Goal: Transaction & Acquisition: Purchase product/service

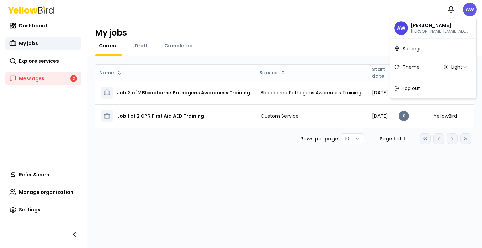
click at [468, 10] on html "Notifications AW Dashboard My jobs Explore services Messages 2 Refer & earn Man…" at bounding box center [241, 124] width 482 height 248
click at [421, 86] on div "Log out" at bounding box center [433, 89] width 83 height 18
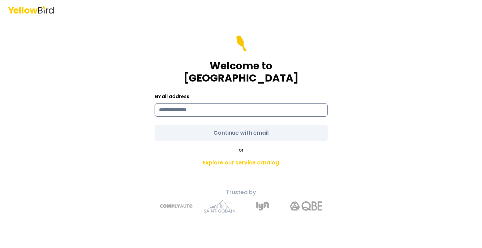
click at [306, 103] on input at bounding box center [241, 110] width 173 height 14
click at [0, 248] on com-1password-button at bounding box center [0, 248] width 0 height 0
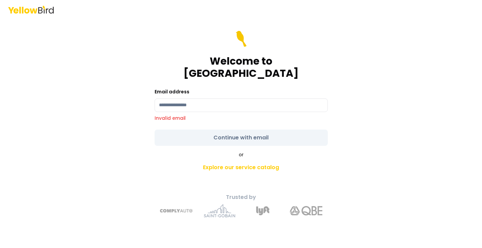
type input "**********"
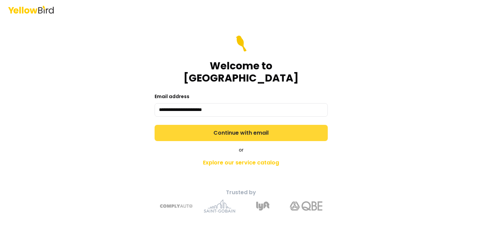
click at [278, 128] on button "Continue with email" at bounding box center [241, 133] width 173 height 16
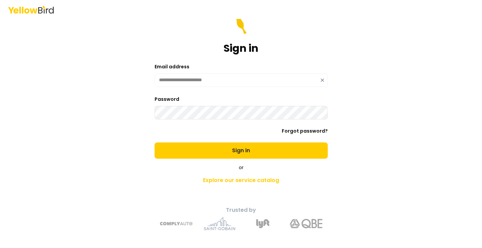
click at [155, 143] on button "Sign in" at bounding box center [241, 151] width 173 height 16
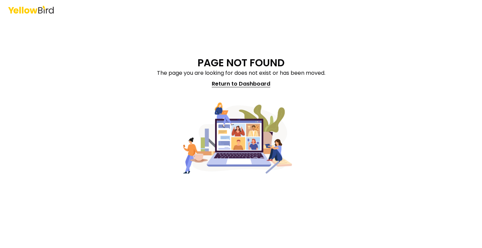
click at [240, 87] on link "Return to Dashboard" at bounding box center [241, 84] width 67 height 14
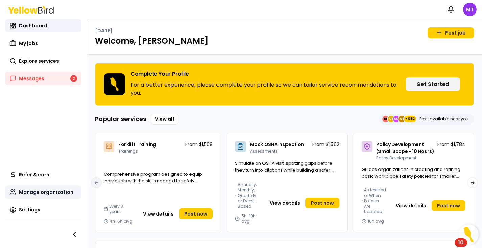
click at [39, 190] on span "Manage organization" at bounding box center [46, 192] width 55 height 7
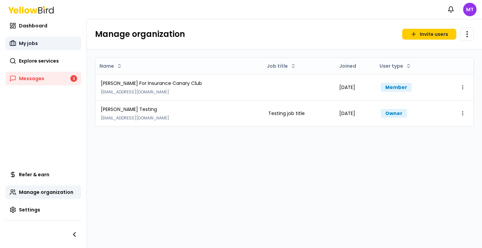
click at [38, 41] on link "My jobs" at bounding box center [43, 44] width 76 height 14
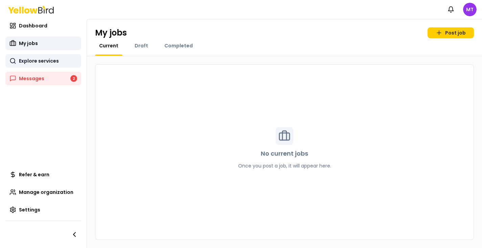
click at [39, 57] on link "Explore services" at bounding box center [43, 61] width 76 height 14
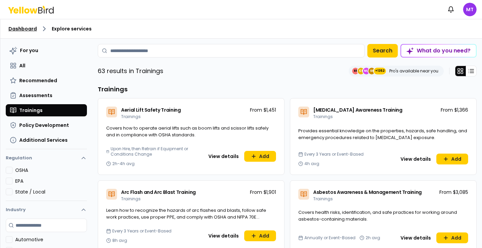
click at [28, 27] on link "Dashboard" at bounding box center [22, 28] width 28 height 7
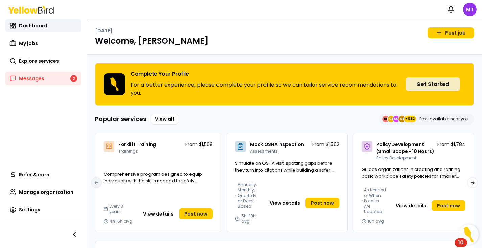
click at [430, 88] on button "Get Started" at bounding box center [433, 85] width 55 height 14
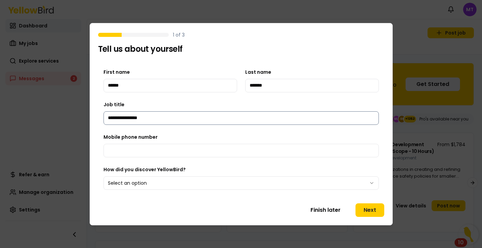
click at [223, 122] on input "**********" at bounding box center [242, 118] width 276 height 14
click at [219, 116] on input "**********" at bounding box center [242, 118] width 276 height 14
click at [203, 152] on input "Mobile phone number" at bounding box center [242, 151] width 276 height 14
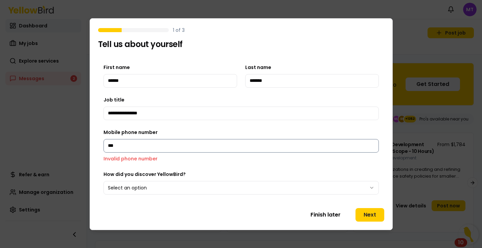
type input "**"
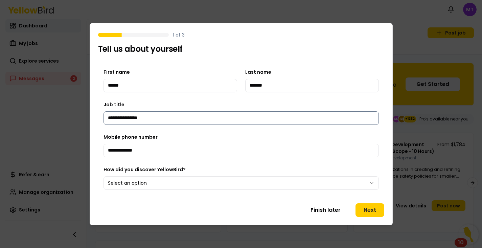
type input "**********"
click at [151, 120] on input "**********" at bounding box center [242, 118] width 276 height 14
type input "****"
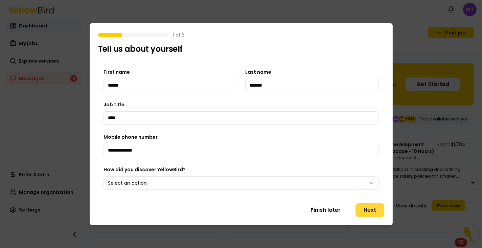
click at [365, 208] on button "Next" at bounding box center [370, 210] width 29 height 14
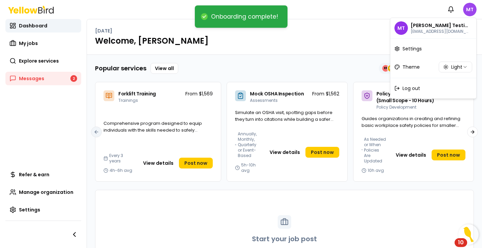
click at [474, 11] on html "Onboarding complete! Notifications MT Dashboard My jobs Explore services Messag…" at bounding box center [241, 124] width 482 height 248
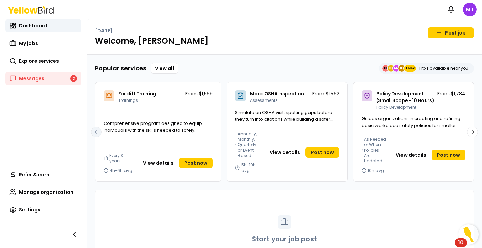
click at [21, 191] on html "Notifications MT Dashboard My jobs Explore services Messages 2 Refer & earn Man…" at bounding box center [241, 124] width 482 height 248
click at [23, 191] on span "Manage organization" at bounding box center [46, 192] width 55 height 7
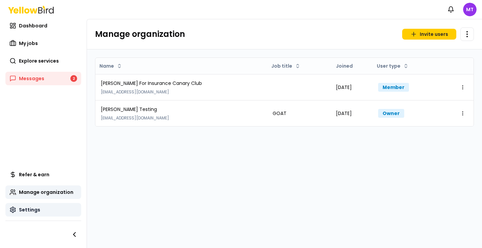
click at [24, 209] on span "Settings" at bounding box center [29, 210] width 21 height 7
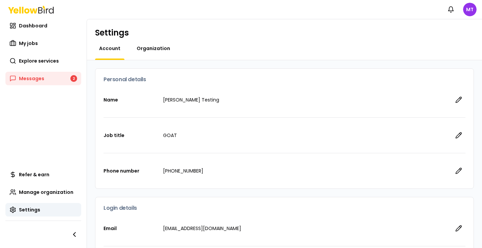
click at [151, 50] on span "Organization" at bounding box center [154, 48] width 34 height 7
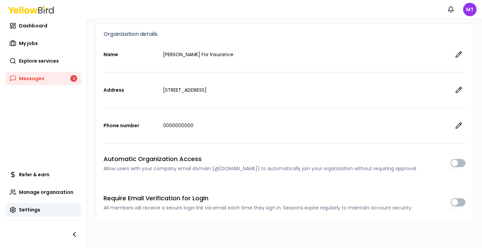
scroll to position [58, 0]
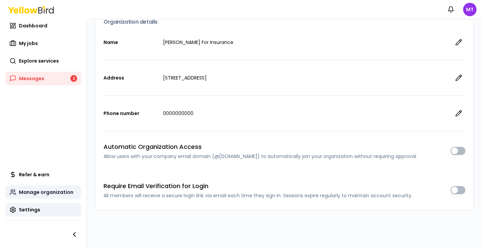
click at [52, 191] on span "Manage organization" at bounding box center [46, 192] width 55 height 7
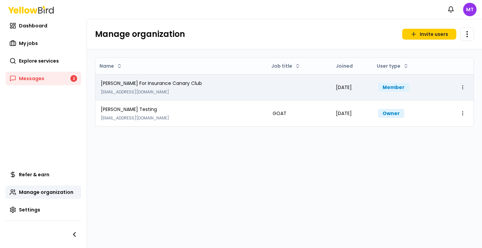
click at [462, 86] on html "Notifications MT Dashboard My jobs Explore services Messages 2 Refer & earn Man…" at bounding box center [241, 124] width 482 height 248
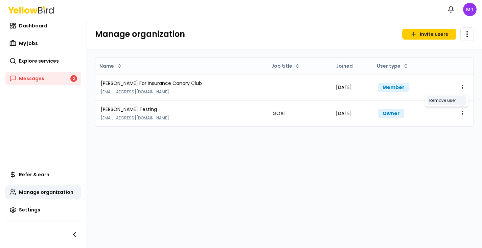
click at [451, 100] on div "Remove user" at bounding box center [447, 100] width 40 height 9
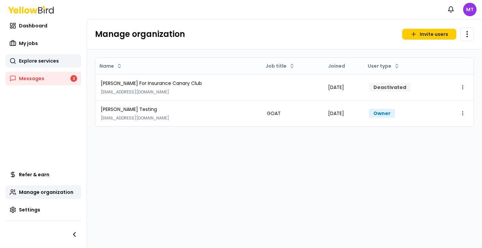
click at [42, 55] on link "Explore services" at bounding box center [43, 61] width 76 height 14
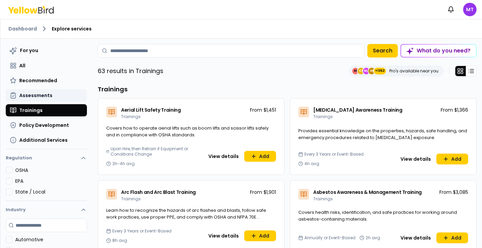
click at [36, 91] on button "Assessments" at bounding box center [46, 95] width 81 height 12
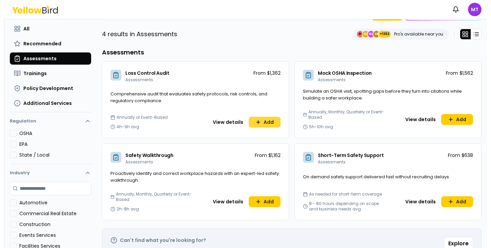
scroll to position [94, 0]
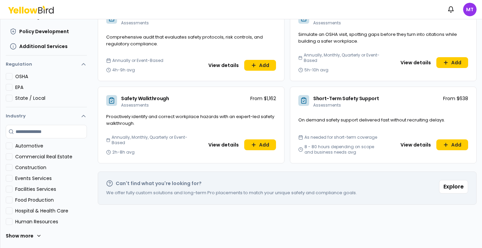
click at [452, 104] on div "Short-Term Safety Support Assessments From $638" at bounding box center [383, 100] width 186 height 26
click at [427, 143] on button "View details" at bounding box center [423, 144] width 39 height 11
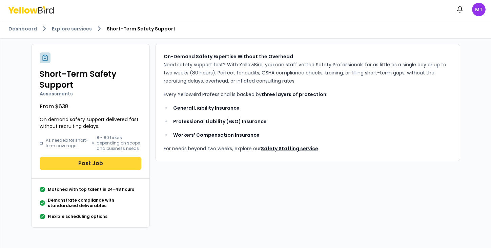
click at [82, 157] on button "Post Job" at bounding box center [91, 164] width 102 height 14
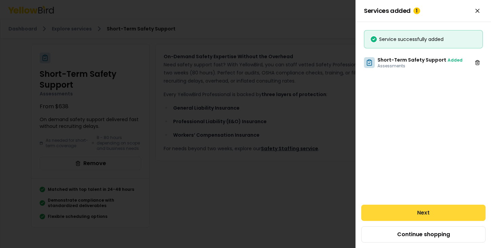
click at [371, 211] on button "Next" at bounding box center [423, 213] width 124 height 16
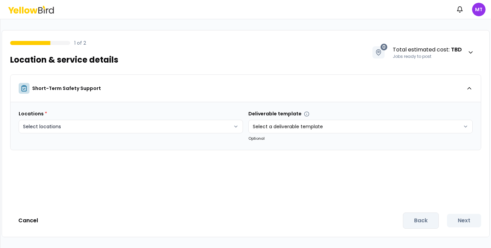
click at [200, 127] on html "Notifications MT 1 of 2 Location & service details 0 Total estimated cost : TBD…" at bounding box center [245, 124] width 491 height 248
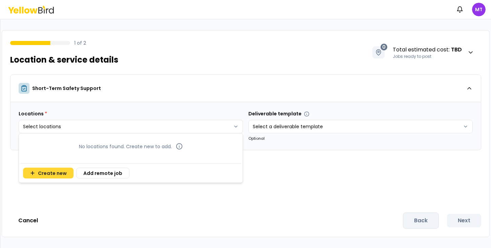
click at [39, 171] on button "Create new" at bounding box center [48, 173] width 50 height 11
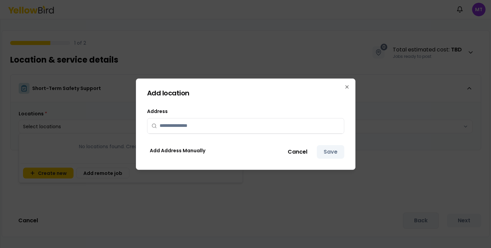
click at [185, 126] on input "text" at bounding box center [249, 125] width 180 height 15
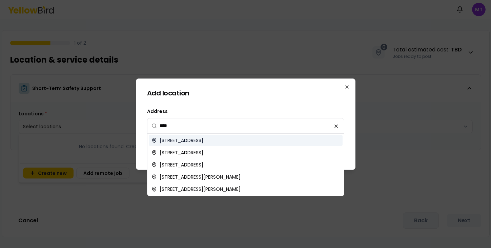
click at [173, 139] on span "[STREET_ADDRESS]" at bounding box center [181, 140] width 44 height 7
type input "**********"
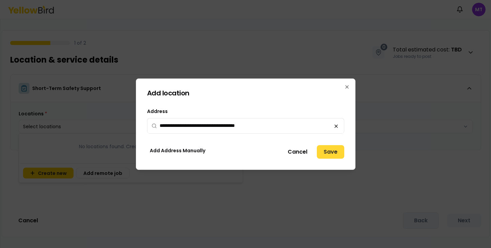
click at [333, 150] on button "Save" at bounding box center [330, 152] width 27 height 14
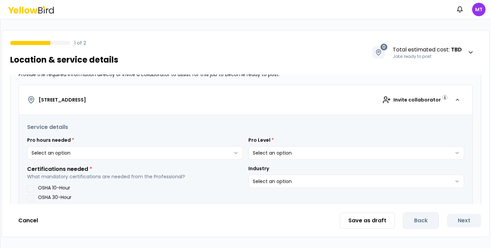
scroll to position [104, 0]
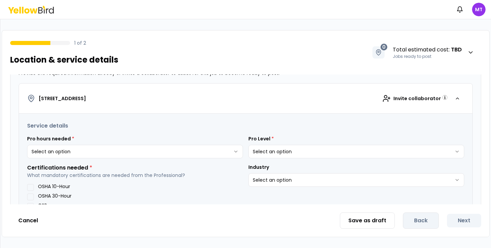
click at [108, 148] on html "**********" at bounding box center [245, 124] width 491 height 248
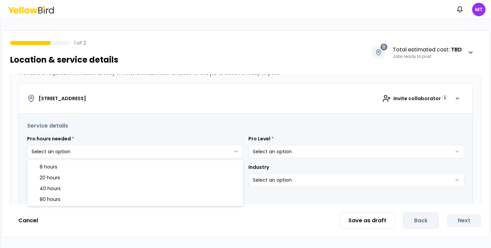
select select "**"
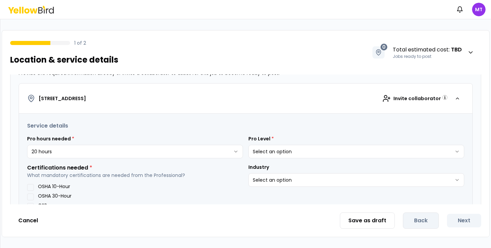
click at [260, 153] on html "**********" at bounding box center [245, 124] width 491 height 248
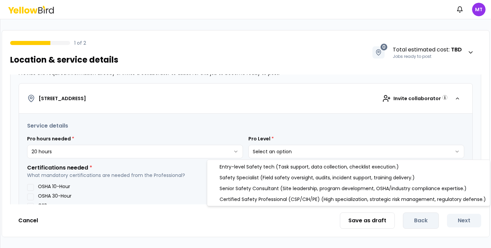
select select "*"
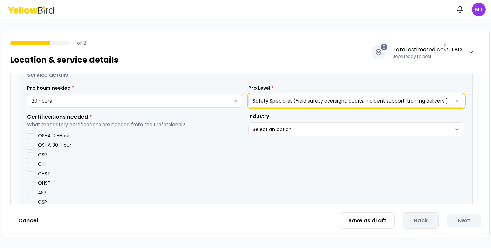
scroll to position [157, 0]
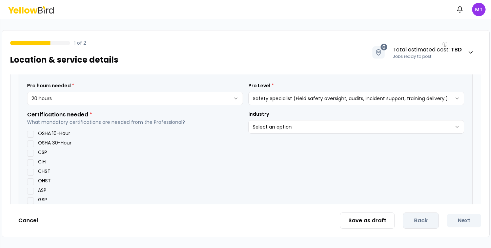
click at [59, 137] on div "OSHA 10-Hour" at bounding box center [135, 134] width 216 height 7
click at [43, 150] on label "CSP" at bounding box center [42, 152] width 9 height 5
click at [34, 150] on button "CSP" at bounding box center [30, 153] width 7 height 7
click at [49, 141] on label "OSHA 30-Hour" at bounding box center [55, 142] width 34 height 5
click at [34, 141] on button "OSHA 30-Hour" at bounding box center [30, 143] width 7 height 7
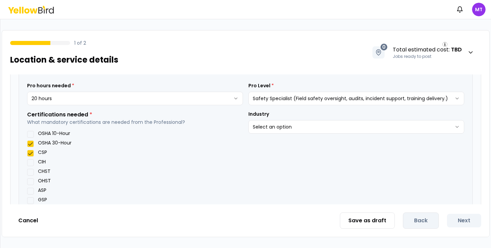
click at [272, 123] on html "**********" at bounding box center [245, 124] width 491 height 248
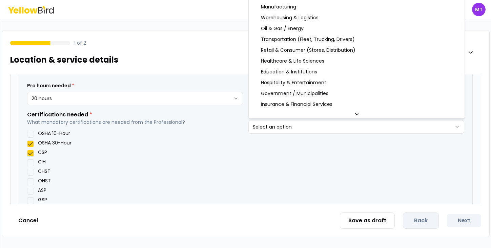
select select "*"
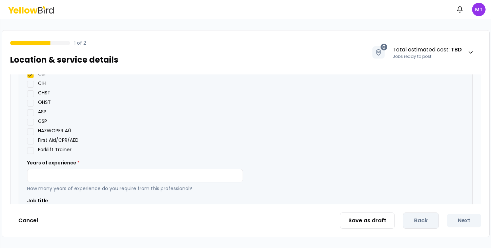
scroll to position [247, 0]
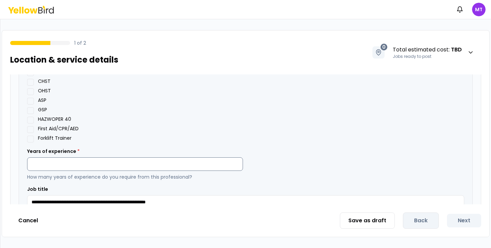
click at [155, 165] on input "number" at bounding box center [135, 164] width 216 height 14
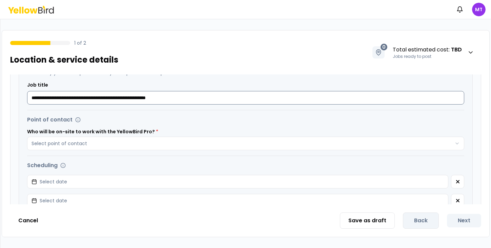
scroll to position [352, 0]
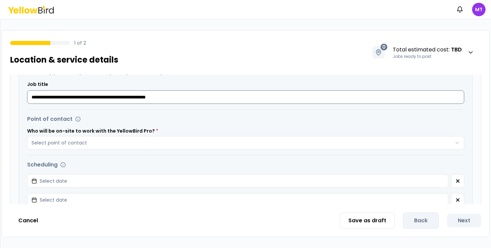
type input "*"
click at [154, 145] on button "Select point of contact" at bounding box center [245, 143] width 437 height 14
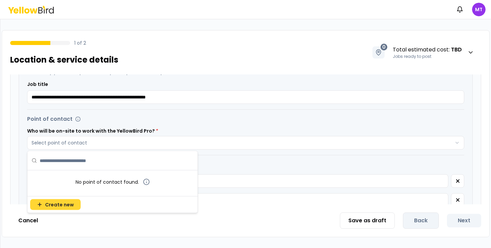
click at [56, 206] on span "Create new" at bounding box center [59, 204] width 29 height 7
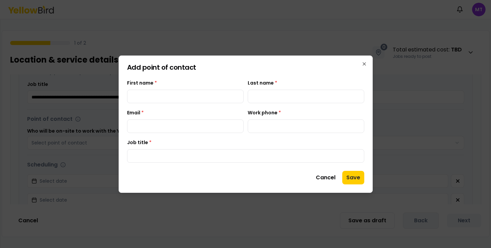
type input "******"
type input "*******"
type input "**********"
click at [269, 120] on input "Work phone *" at bounding box center [305, 127] width 116 height 14
type input "**********"
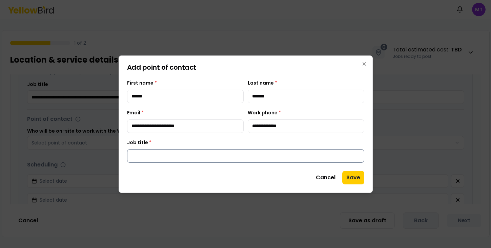
click at [313, 157] on input "Job title *" at bounding box center [245, 156] width 237 height 14
type input "****"
click at [357, 177] on button "Save" at bounding box center [353, 178] width 22 height 14
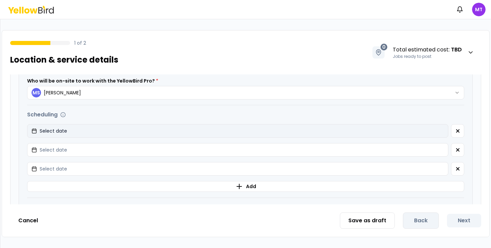
scroll to position [403, 0]
click at [293, 135] on button "Select date" at bounding box center [237, 131] width 421 height 14
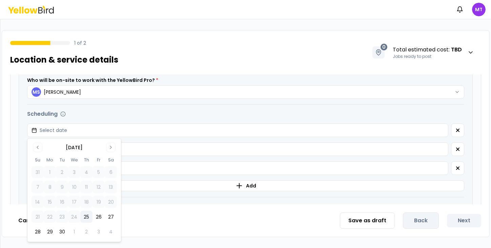
click at [87, 216] on button "25" at bounding box center [86, 217] width 12 height 12
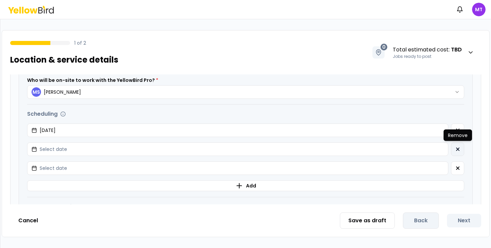
click at [458, 149] on icon "button" at bounding box center [457, 149] width 5 height 5
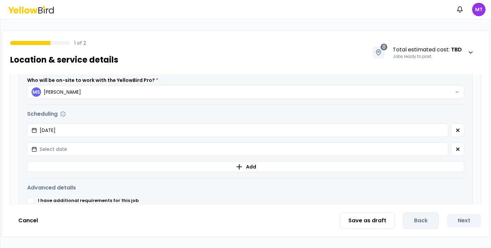
click at [458, 149] on icon "button" at bounding box center [457, 149] width 5 height 5
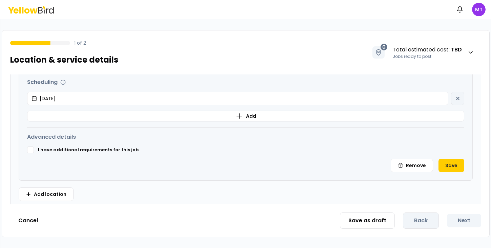
scroll to position [439, 0]
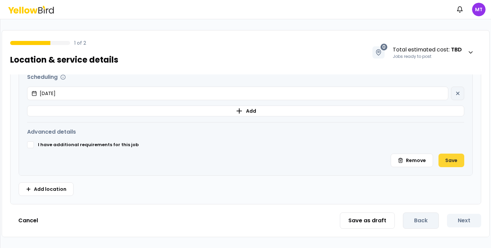
click at [443, 158] on button "Save" at bounding box center [451, 161] width 26 height 14
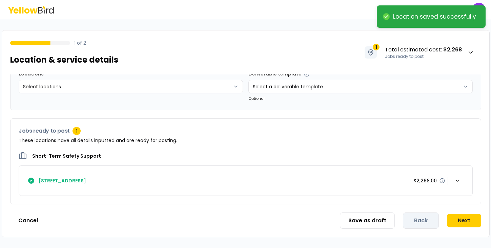
scroll to position [40, 0]
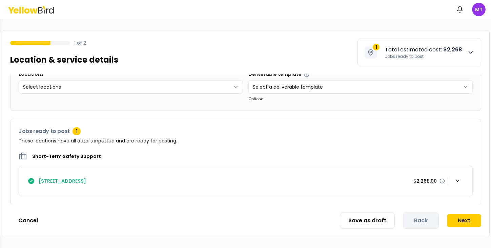
click at [465, 58] on span "Total estimated cost : $2,268 Jobs ready to post" at bounding box center [429, 53] width 89 height 14
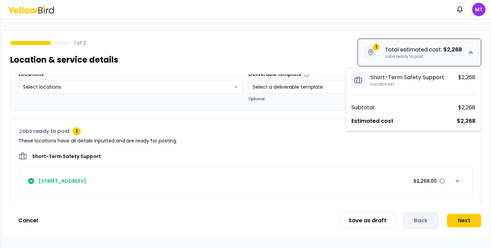
scroll to position [0, 0]
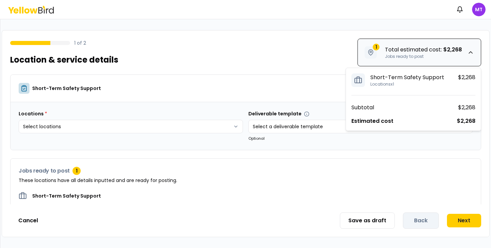
click at [326, 150] on div "Locations * Select locations Deliverable template Select a deliverable template…" at bounding box center [245, 126] width 470 height 48
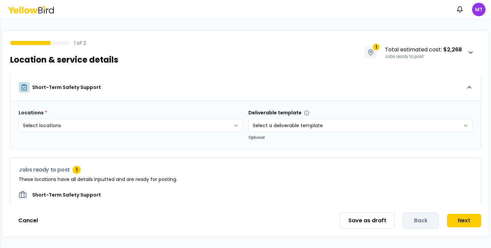
scroll to position [40, 0]
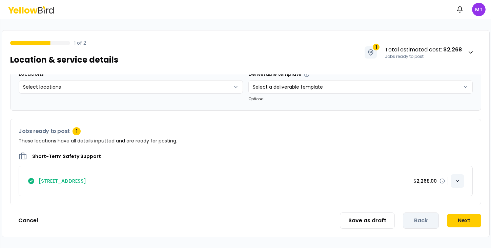
click at [457, 178] on icon "button" at bounding box center [456, 180] width 5 height 5
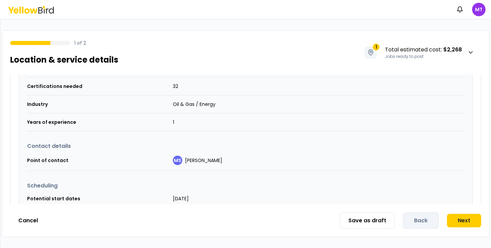
scroll to position [230, 0]
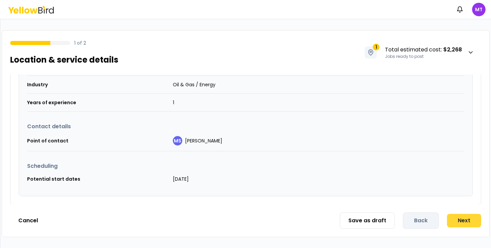
click at [459, 218] on button "Next" at bounding box center [464, 221] width 34 height 14
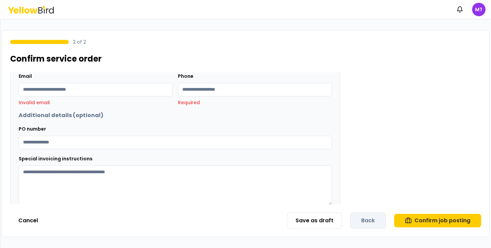
scroll to position [238, 0]
